Goal: Navigation & Orientation: Find specific page/section

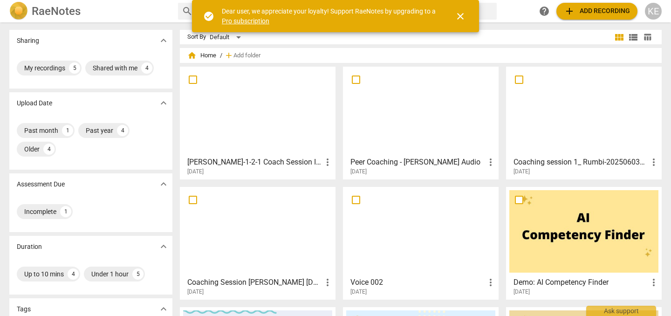
click at [462, 14] on span "close" at bounding box center [460, 16] width 11 height 11
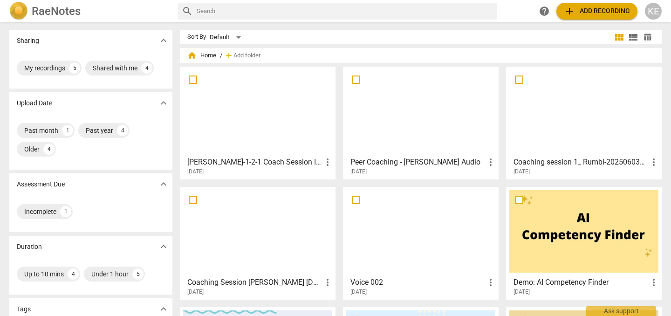
click at [401, 146] on div at bounding box center [420, 111] width 149 height 82
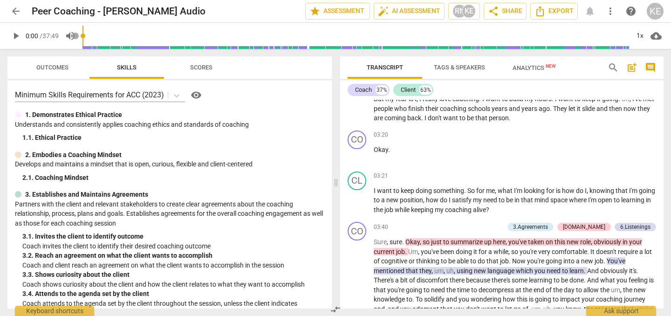
scroll to position [617, 0]
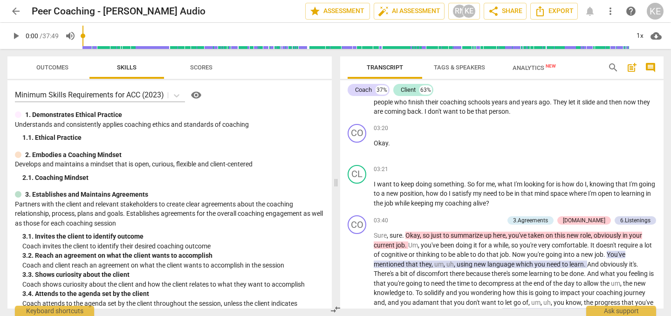
click at [12, 11] on span "arrow_back" at bounding box center [15, 11] width 11 height 11
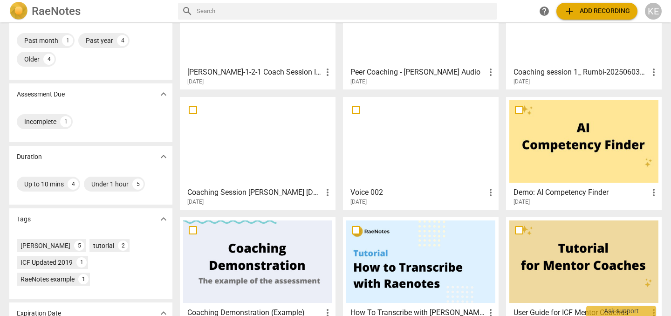
scroll to position [139, 0]
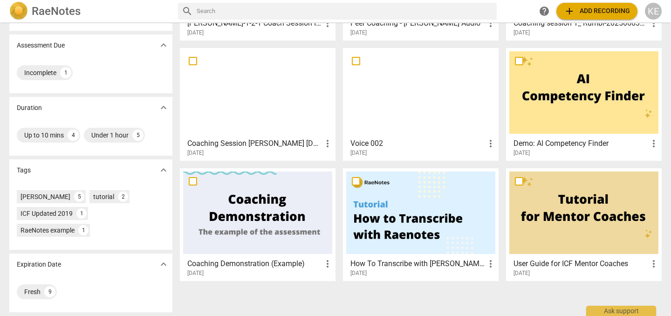
click at [422, 212] on div at bounding box center [420, 212] width 149 height 82
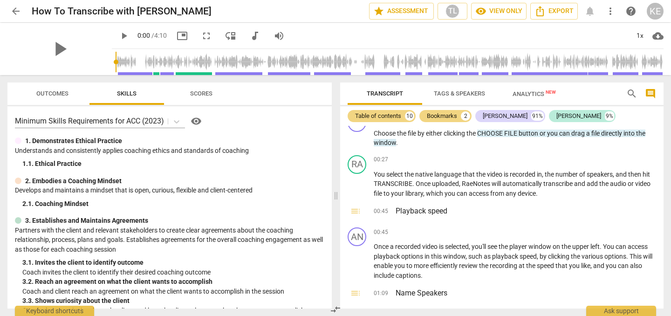
scroll to position [124, 0]
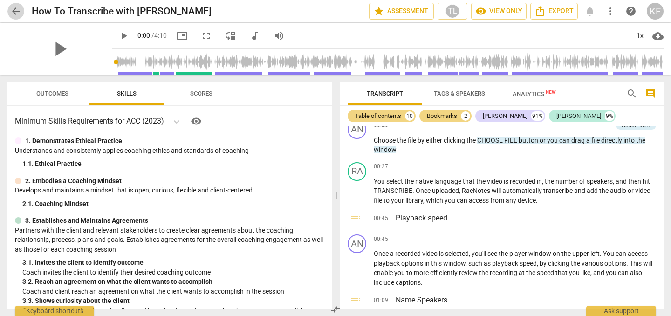
click at [14, 14] on span "arrow_back" at bounding box center [15, 11] width 11 height 11
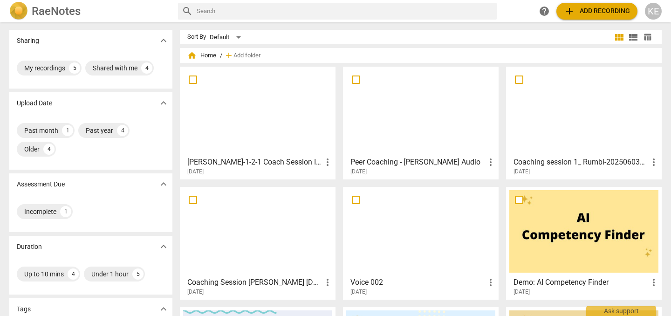
click at [362, 237] on div at bounding box center [420, 231] width 149 height 82
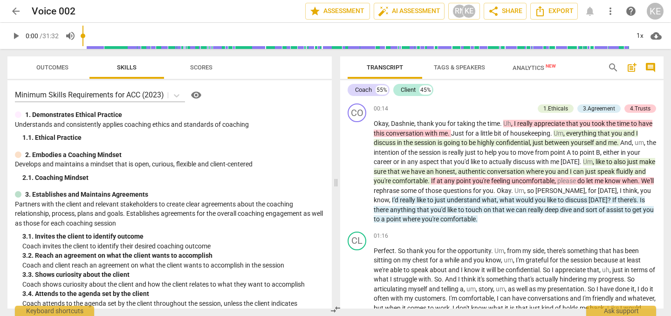
click at [16, 11] on span "arrow_back" at bounding box center [15, 11] width 11 height 11
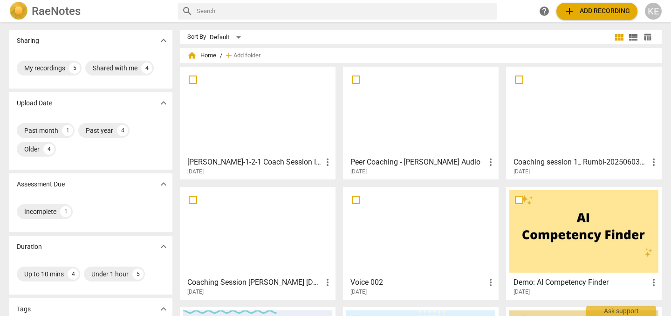
click at [270, 226] on div at bounding box center [257, 231] width 149 height 82
click at [573, 120] on div at bounding box center [583, 111] width 149 height 82
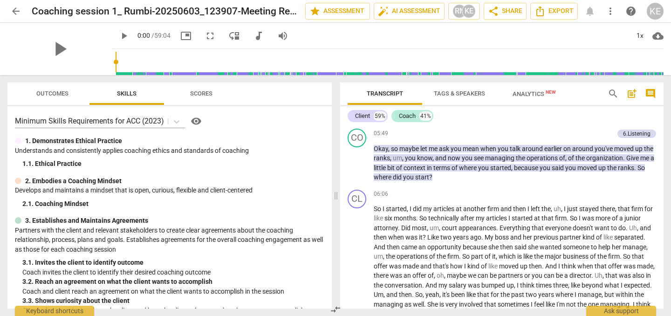
scroll to position [1020, 0]
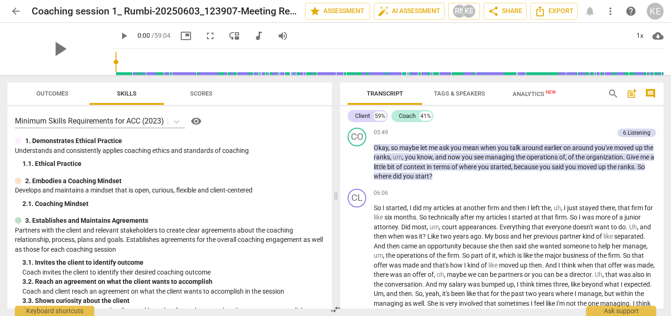
click at [52, 66] on div "play_arrow" at bounding box center [59, 49] width 104 height 52
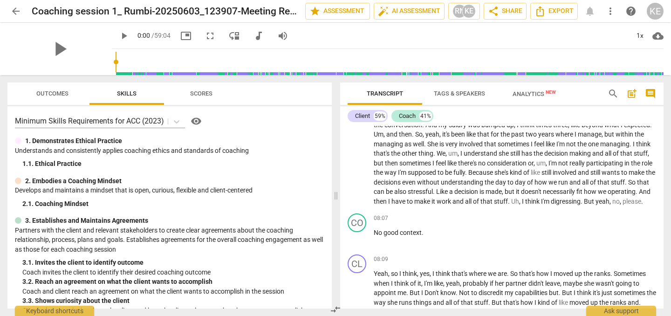
scroll to position [1166, 0]
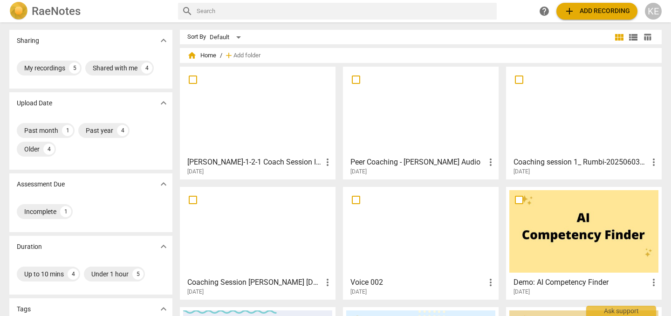
click at [416, 126] on div at bounding box center [420, 111] width 149 height 82
click at [233, 139] on div at bounding box center [257, 111] width 149 height 82
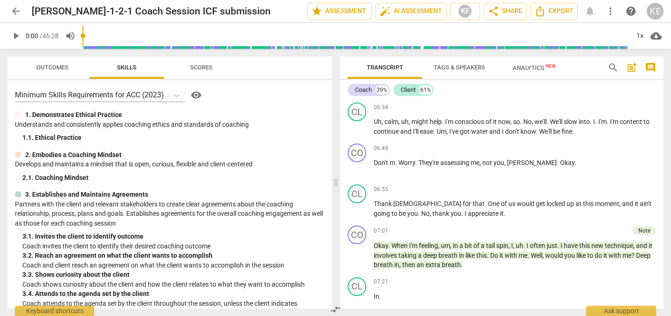
scroll to position [1191, 0]
